Goal: Find specific page/section: Find specific page/section

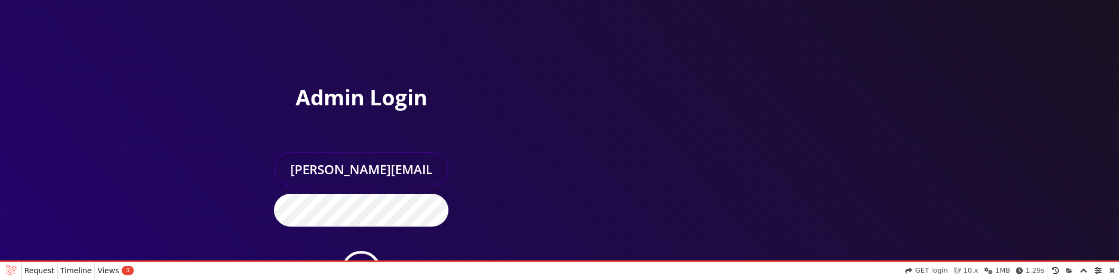
click at [364, 173] on input "sanaullah@senarios.live" at bounding box center [361, 168] width 175 height 33
type input "master@britewireless.com"
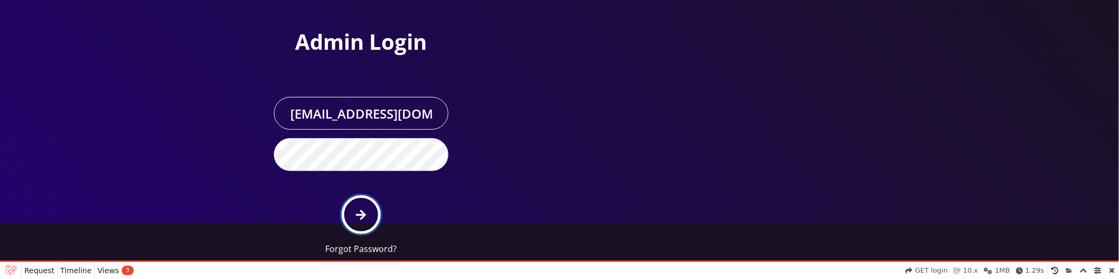
click at [364, 209] on icon "submit" at bounding box center [361, 215] width 10 height 12
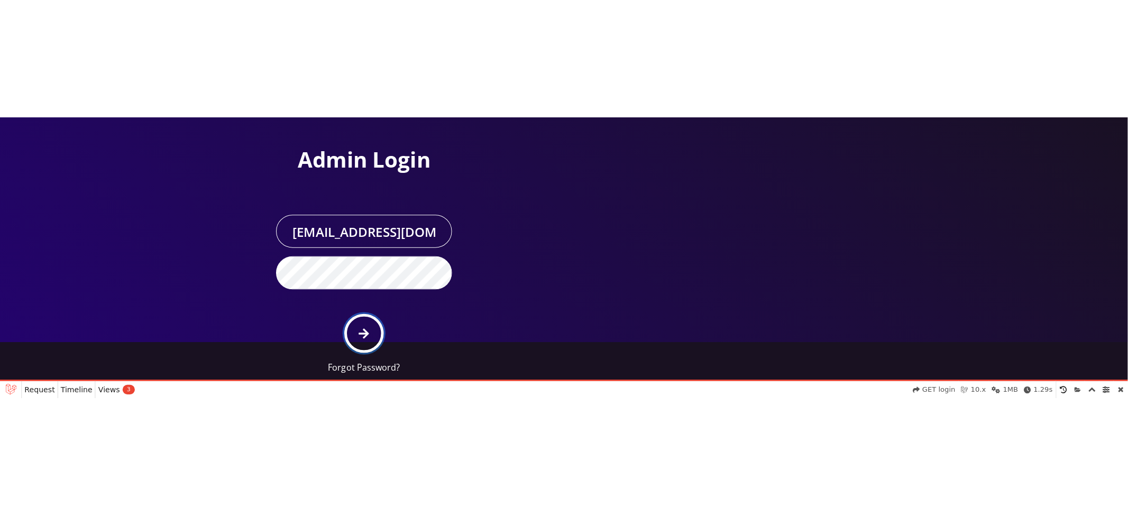
scroll to position [0, 0]
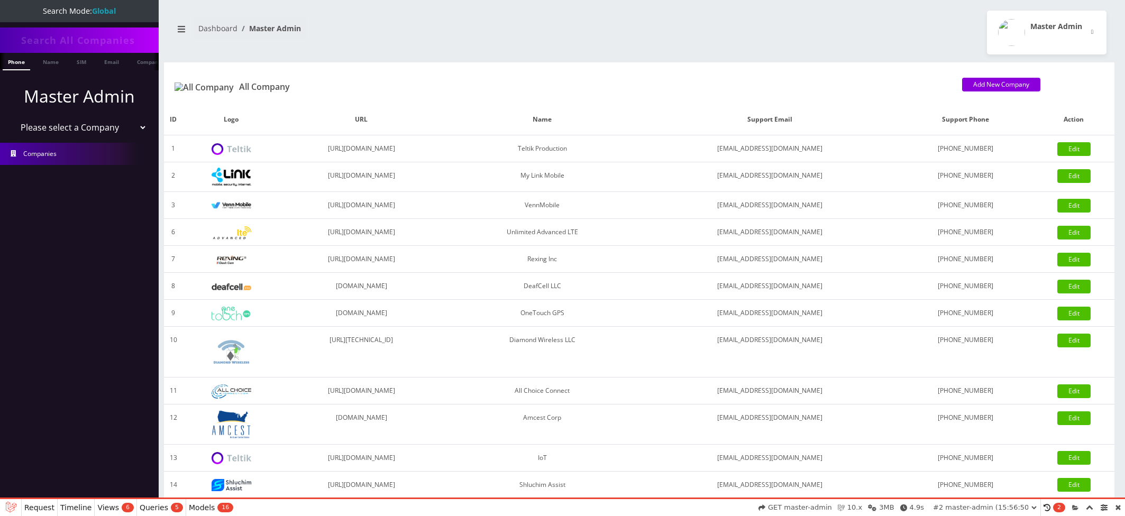
select select "01K606JNA8WDR6GBP9A6DCK3XF"
select select "1"
click at [12, 117] on select "Please select a Company Teltik Production My Link Mobile VennMobile Unlimited A…" at bounding box center [79, 127] width 135 height 20
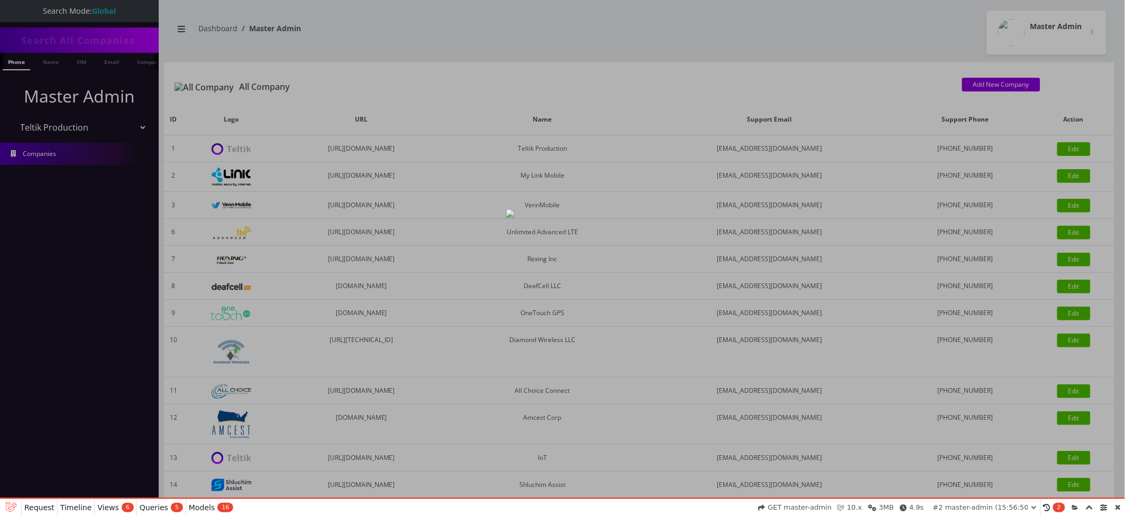
select select "01K606JYBY6JTCPK3M5EQ97AQ4"
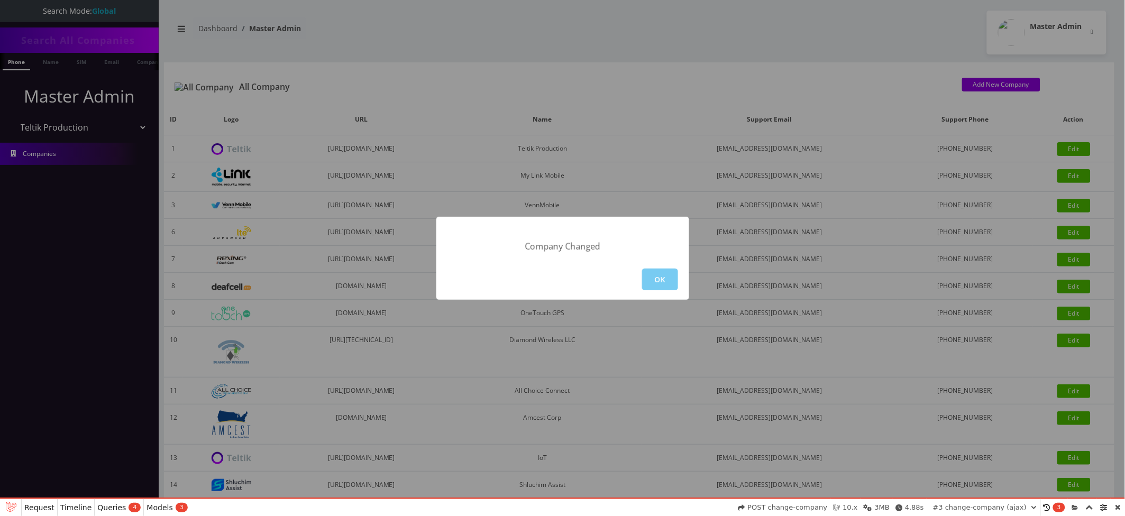
click at [656, 280] on button "OK" at bounding box center [660, 280] width 36 height 22
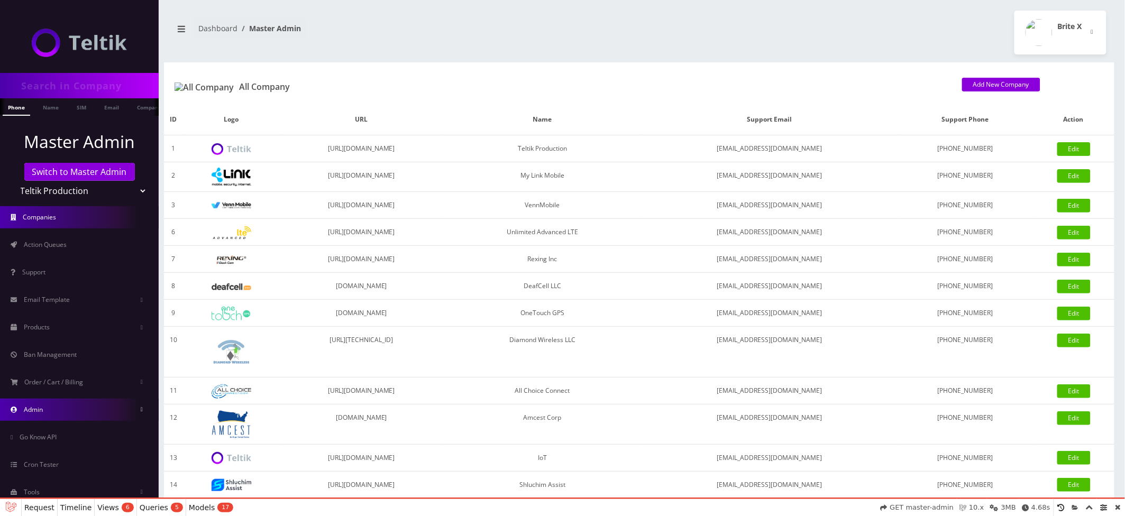
click at [81, 399] on link "Admin" at bounding box center [79, 410] width 159 height 22
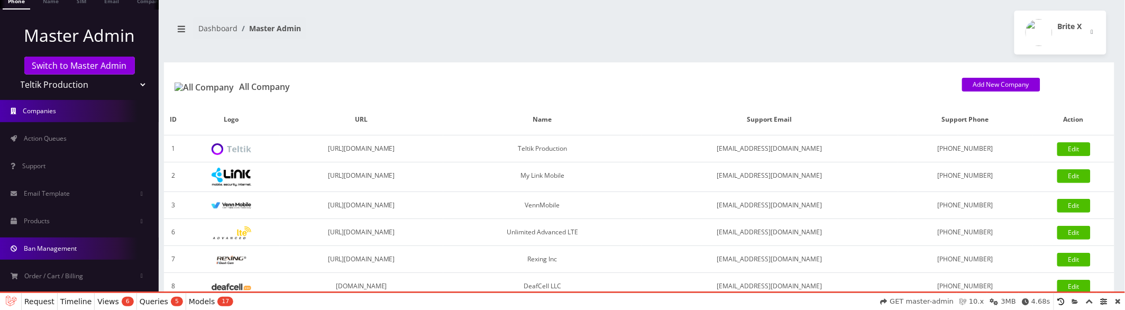
scroll to position [401, 0]
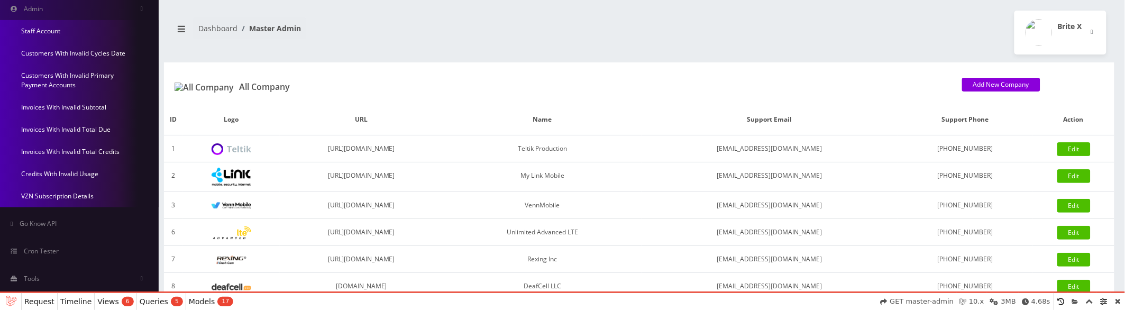
click at [85, 103] on link "Invoices With Invalid Subtotal" at bounding box center [79, 107] width 159 height 22
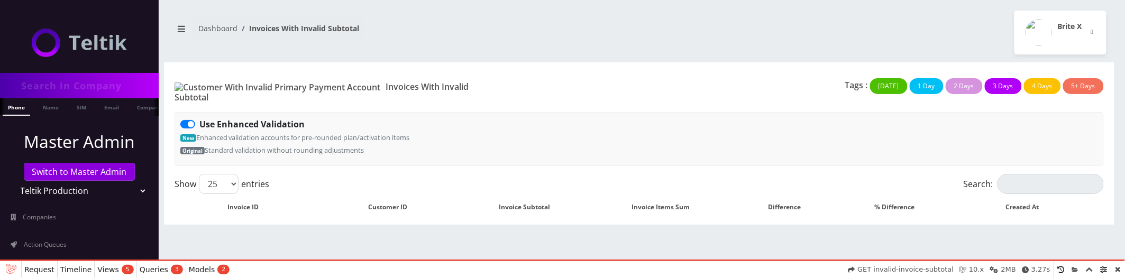
scroll to position [16, 0]
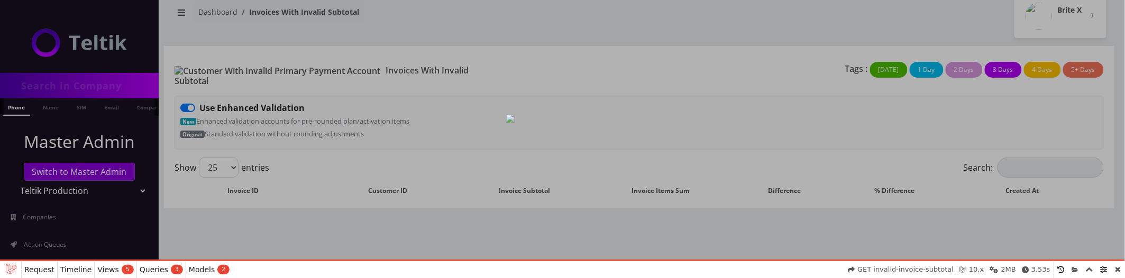
scroll to position [16, 0]
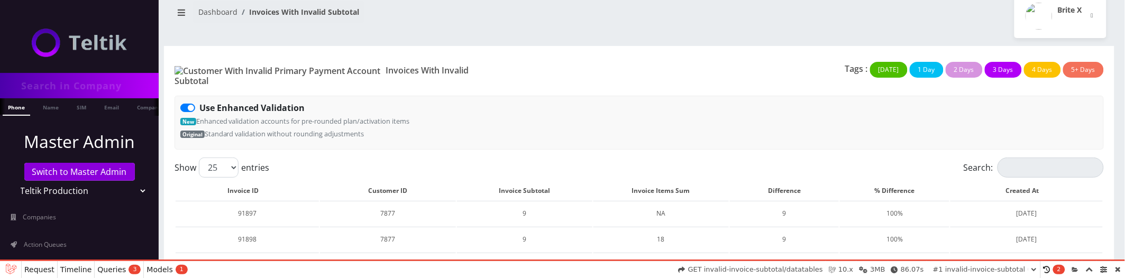
select select "01K607QKJE9HRVMP8GY35MXZZP"
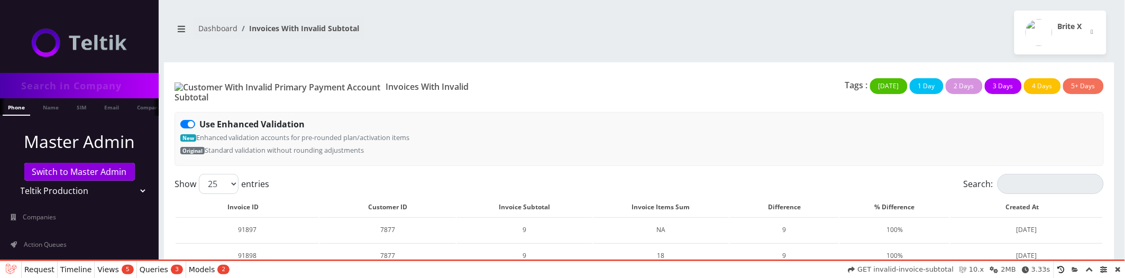
select select "01K607ZQA83287YZCTZ2SRPD9Y"
click at [199, 118] on label "Use Enhanced Validation" at bounding box center [251, 124] width 105 height 13
click at [199, 118] on input "Use Enhanced Validation" at bounding box center [202, 121] width 7 height 7
checkbox input "false"
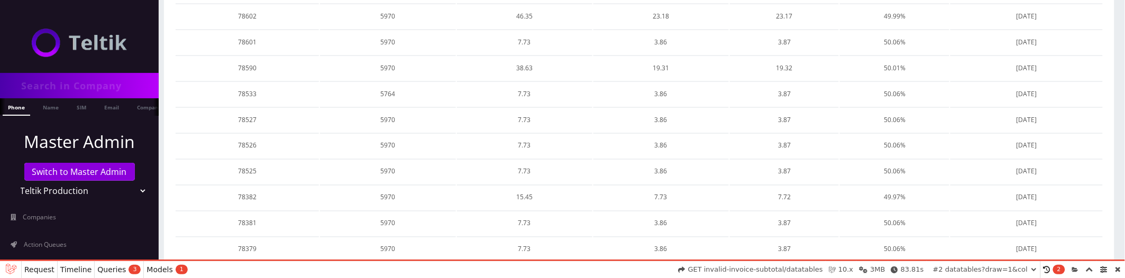
scroll to position [621, 0]
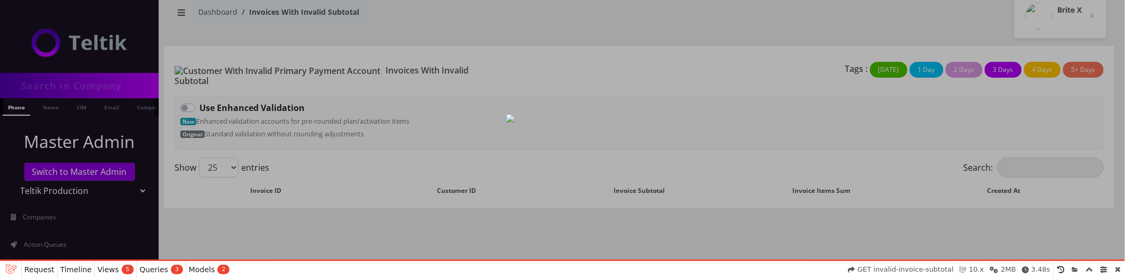
scroll to position [16, 0]
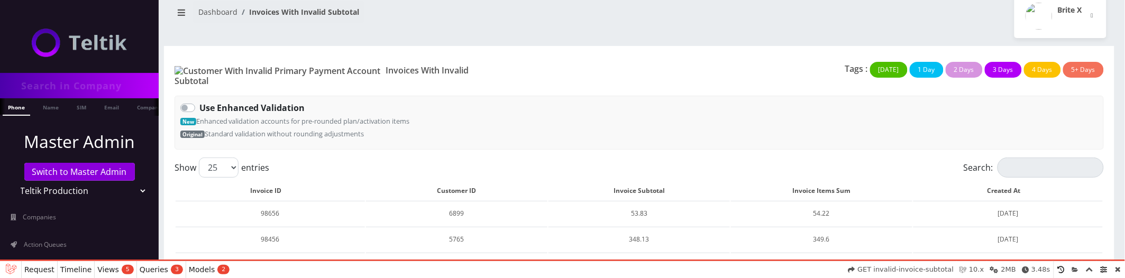
select select "01K608GZTVWG0ZB885714H0TG3"
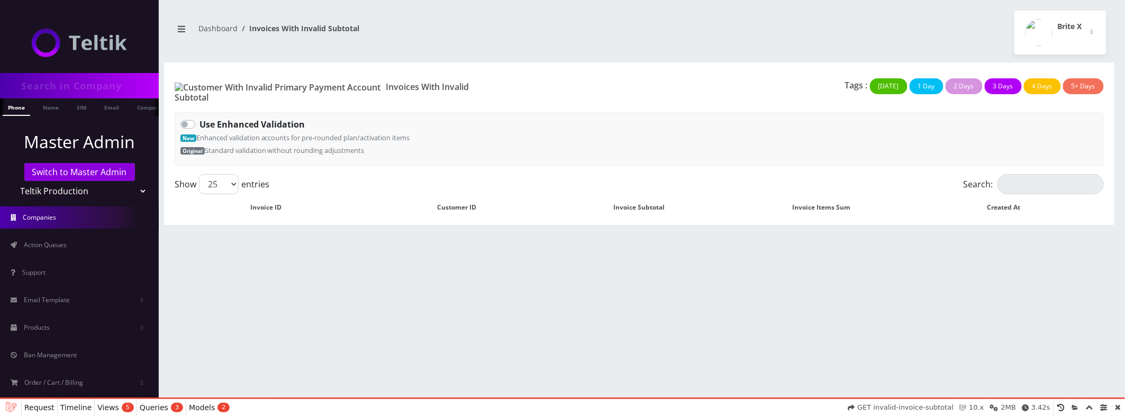
scroll to position [108, 0]
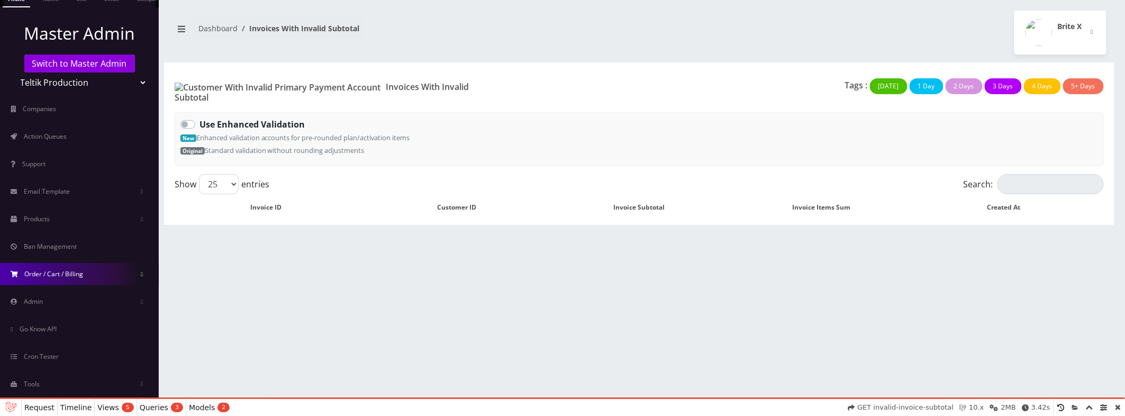
click at [65, 278] on link "Order / Cart / Billing" at bounding box center [79, 274] width 159 height 22
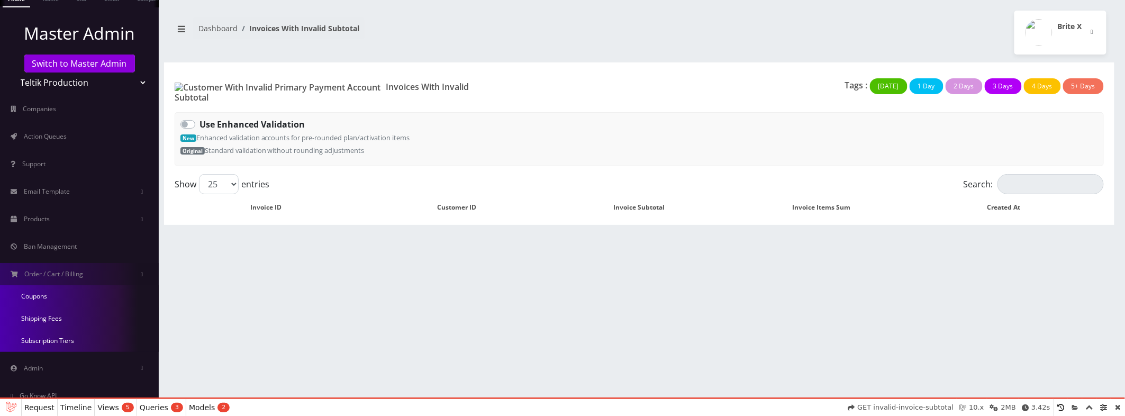
scroll to position [175, 0]
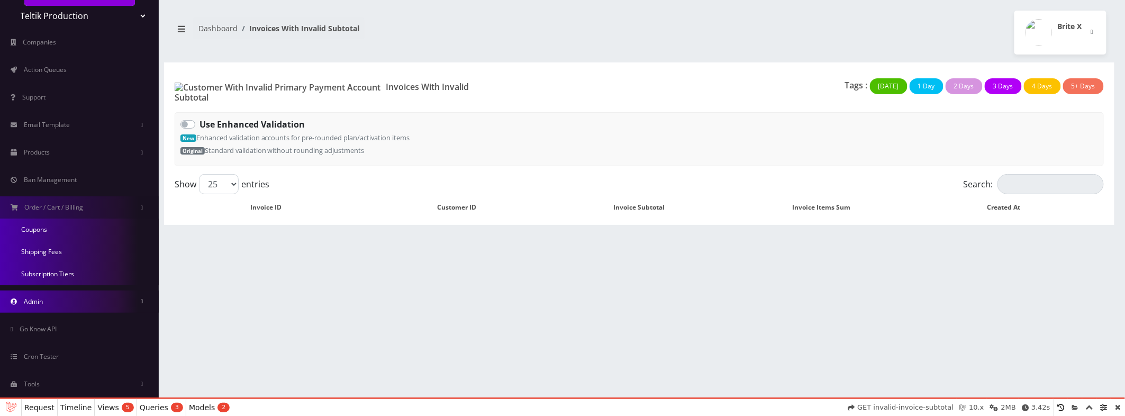
click at [77, 278] on link "Admin" at bounding box center [79, 301] width 159 height 22
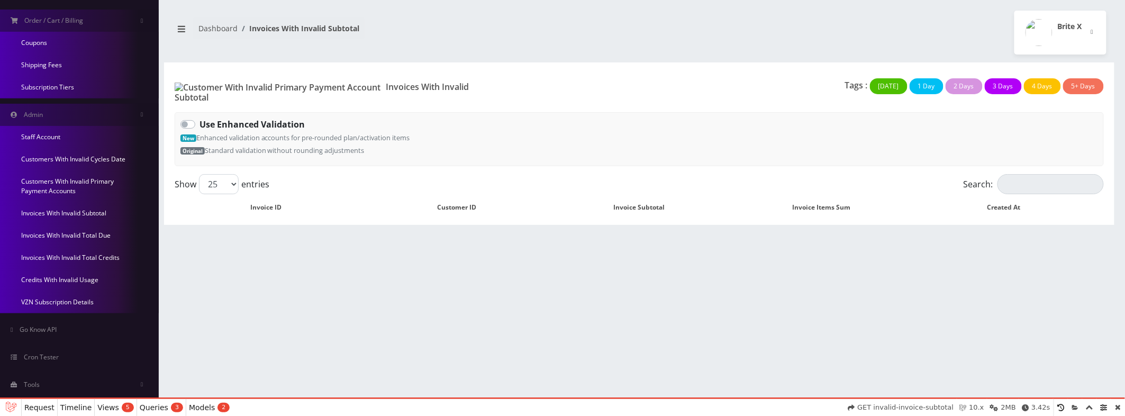
click at [54, 275] on link "Credits With Invalid Usage" at bounding box center [79, 280] width 159 height 22
